Goal: Information Seeking & Learning: Learn about a topic

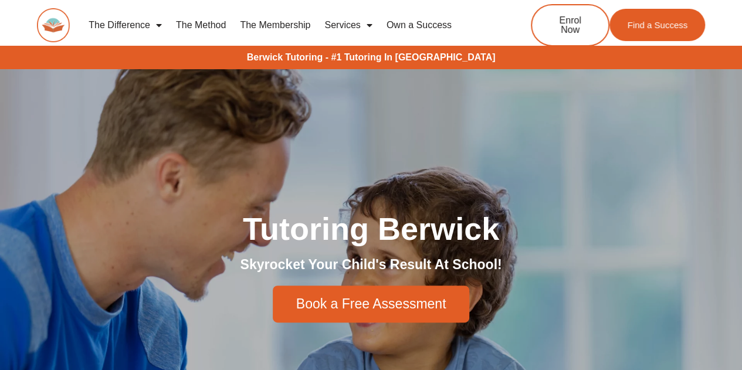
click at [370, 25] on span "Menu" at bounding box center [367, 25] width 12 height 21
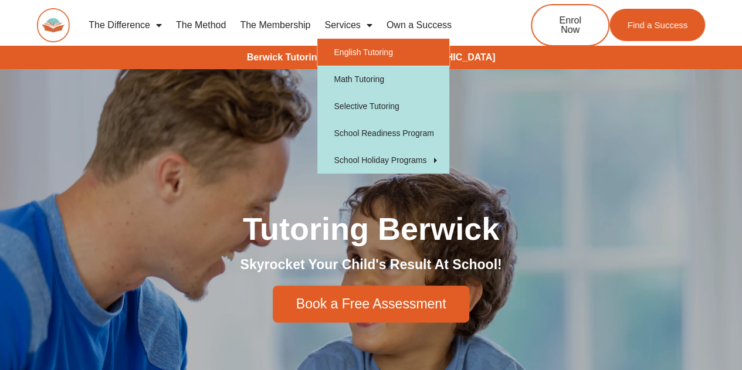
click at [362, 52] on link "English Tutoring" at bounding box center [383, 52] width 132 height 27
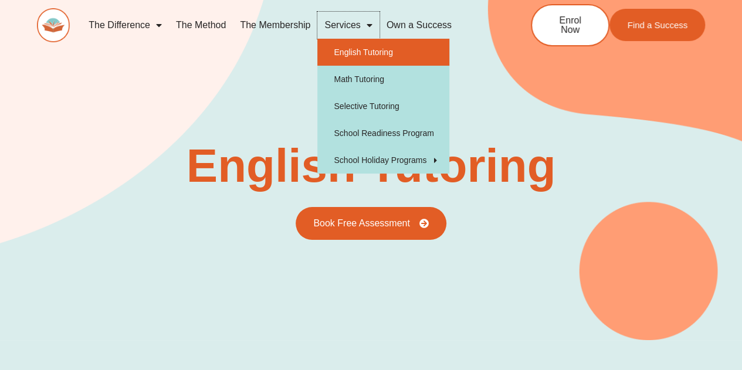
click at [352, 28] on link "Services" at bounding box center [348, 25] width 62 height 27
click at [361, 53] on link "English Tutoring" at bounding box center [383, 52] width 132 height 27
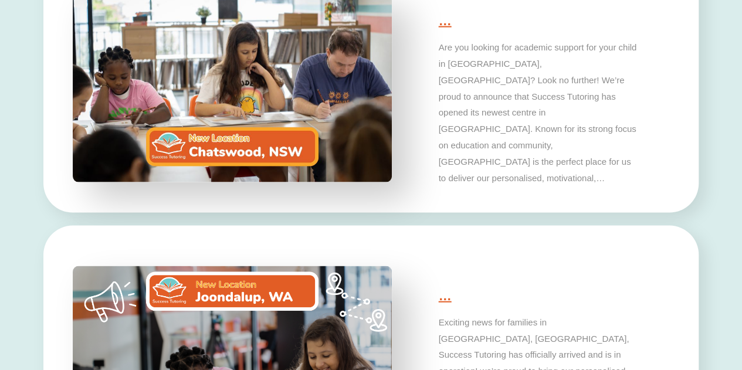
scroll to position [3585, 0]
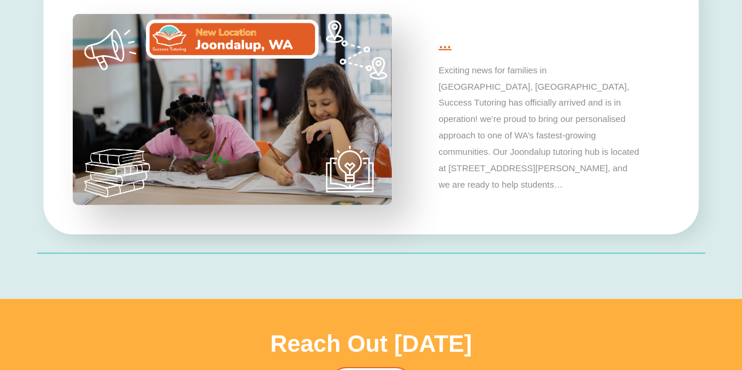
type input "*"
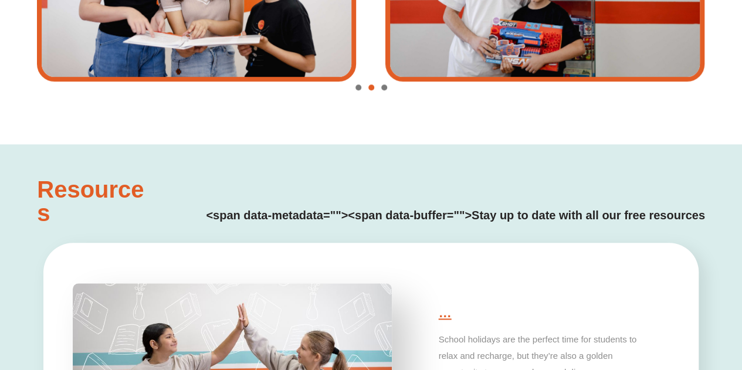
scroll to position [0, 0]
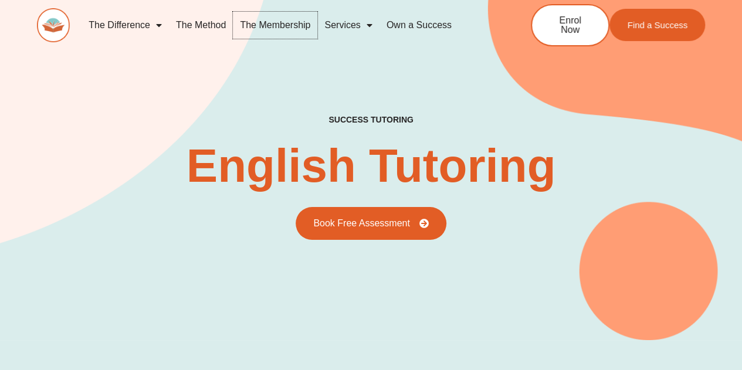
click at [257, 26] on link "The Membership" at bounding box center [275, 25] width 84 height 27
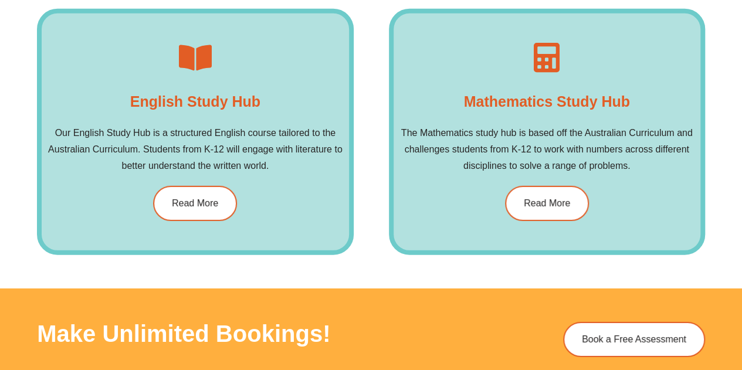
scroll to position [1694, 0]
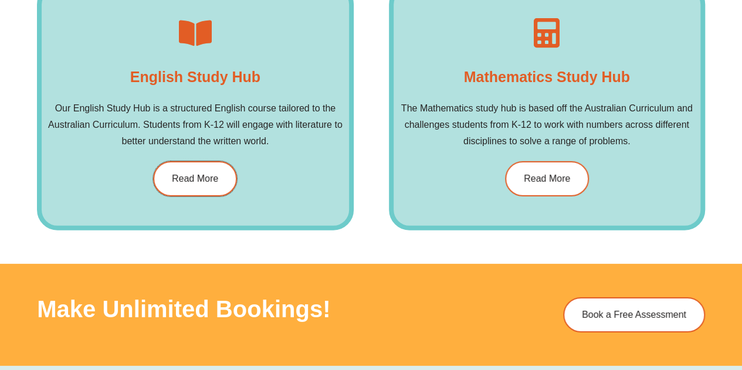
click at [189, 174] on span "Read More" at bounding box center [195, 178] width 46 height 9
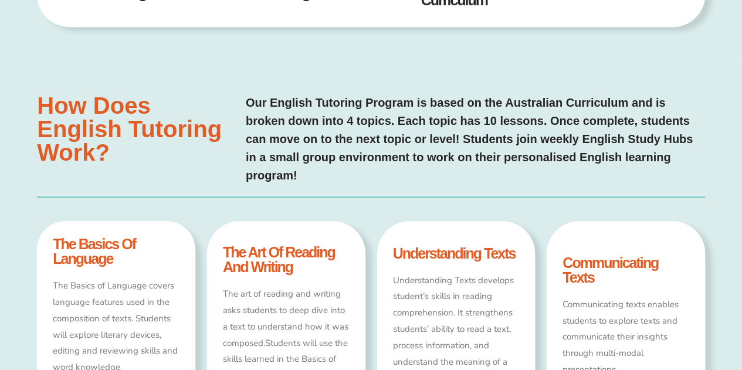
scroll to position [668, 0]
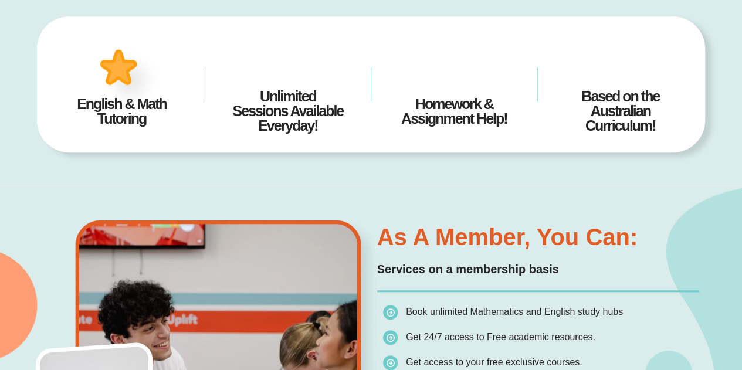
scroll to position [283, 0]
